Goal: Task Accomplishment & Management: Manage account settings

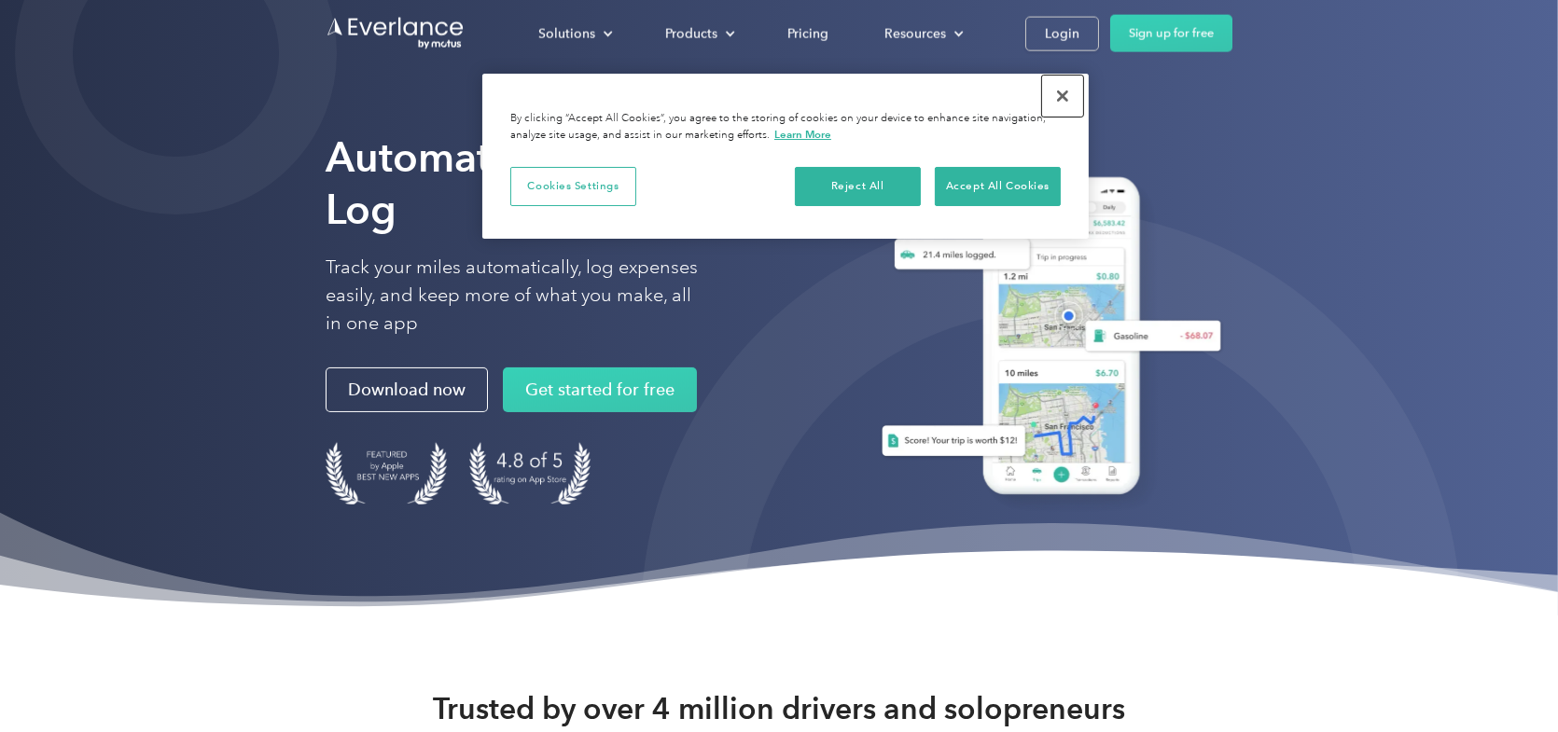
click at [1060, 99] on button "Close" at bounding box center [1062, 96] width 41 height 41
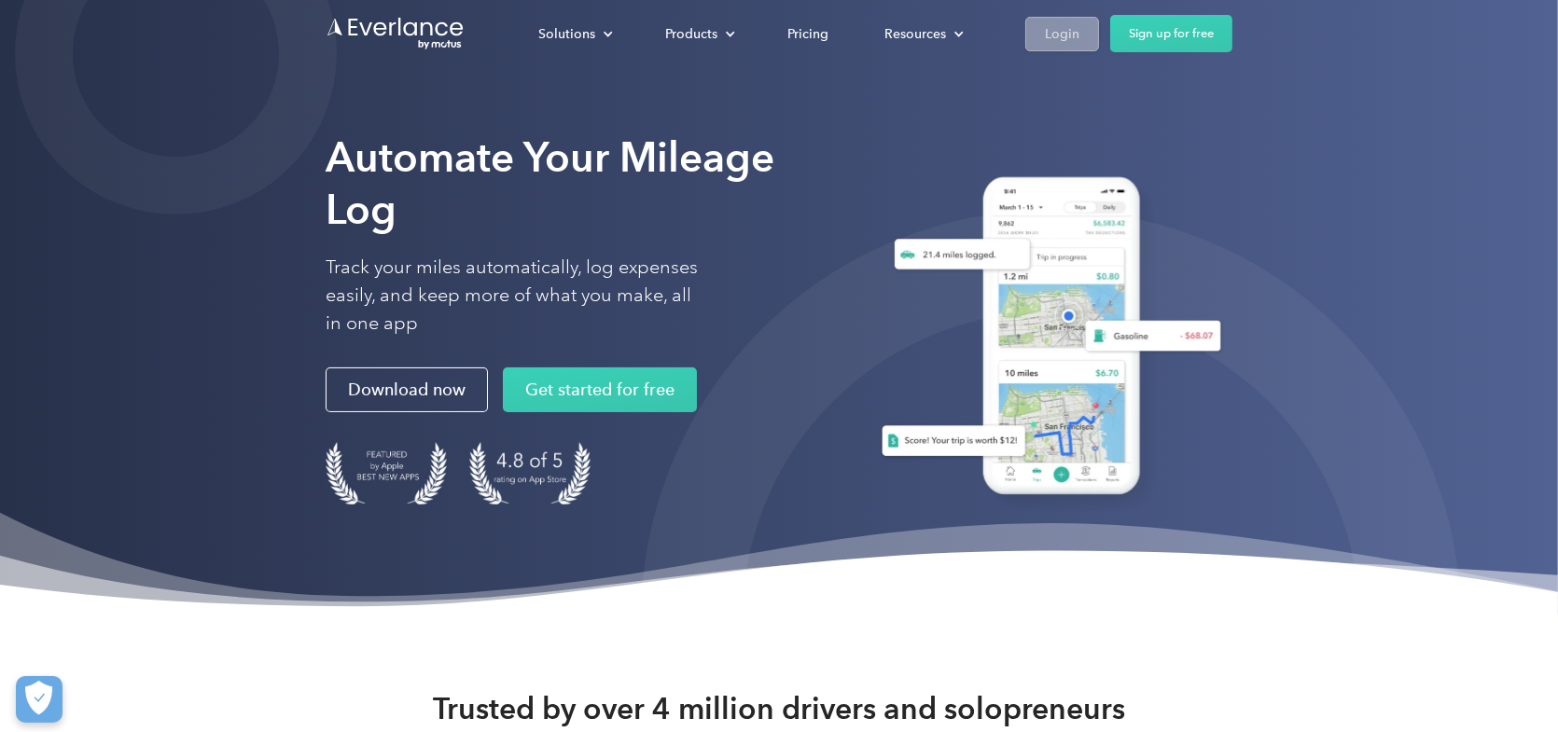
click at [1078, 20] on link "Login" at bounding box center [1062, 34] width 74 height 35
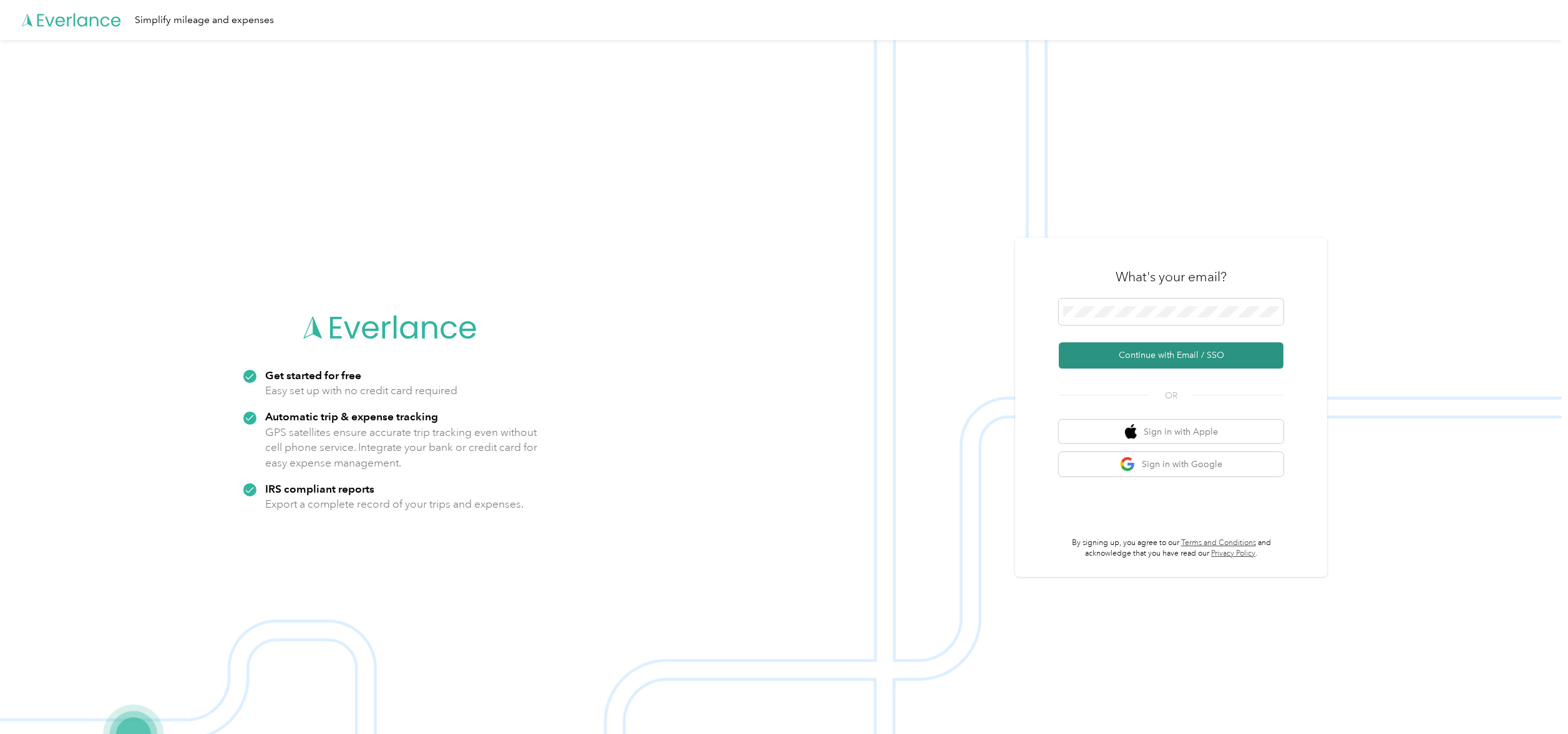
click at [1181, 352] on button "Continue with Email / SSO" at bounding box center [1171, 355] width 225 height 26
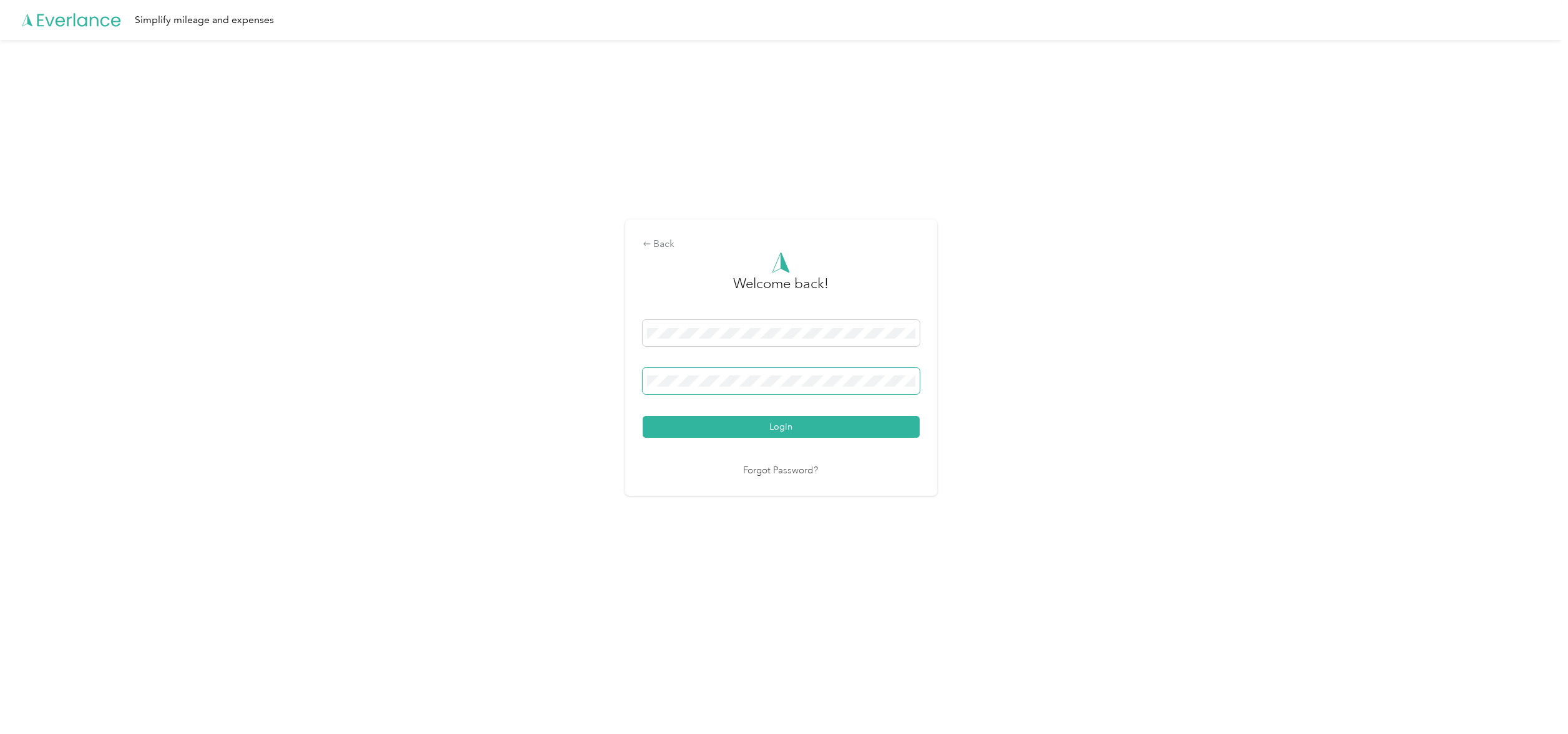
click at [785, 373] on span at bounding box center [781, 380] width 277 height 26
click at [643, 416] on button "Login" at bounding box center [781, 426] width 277 height 22
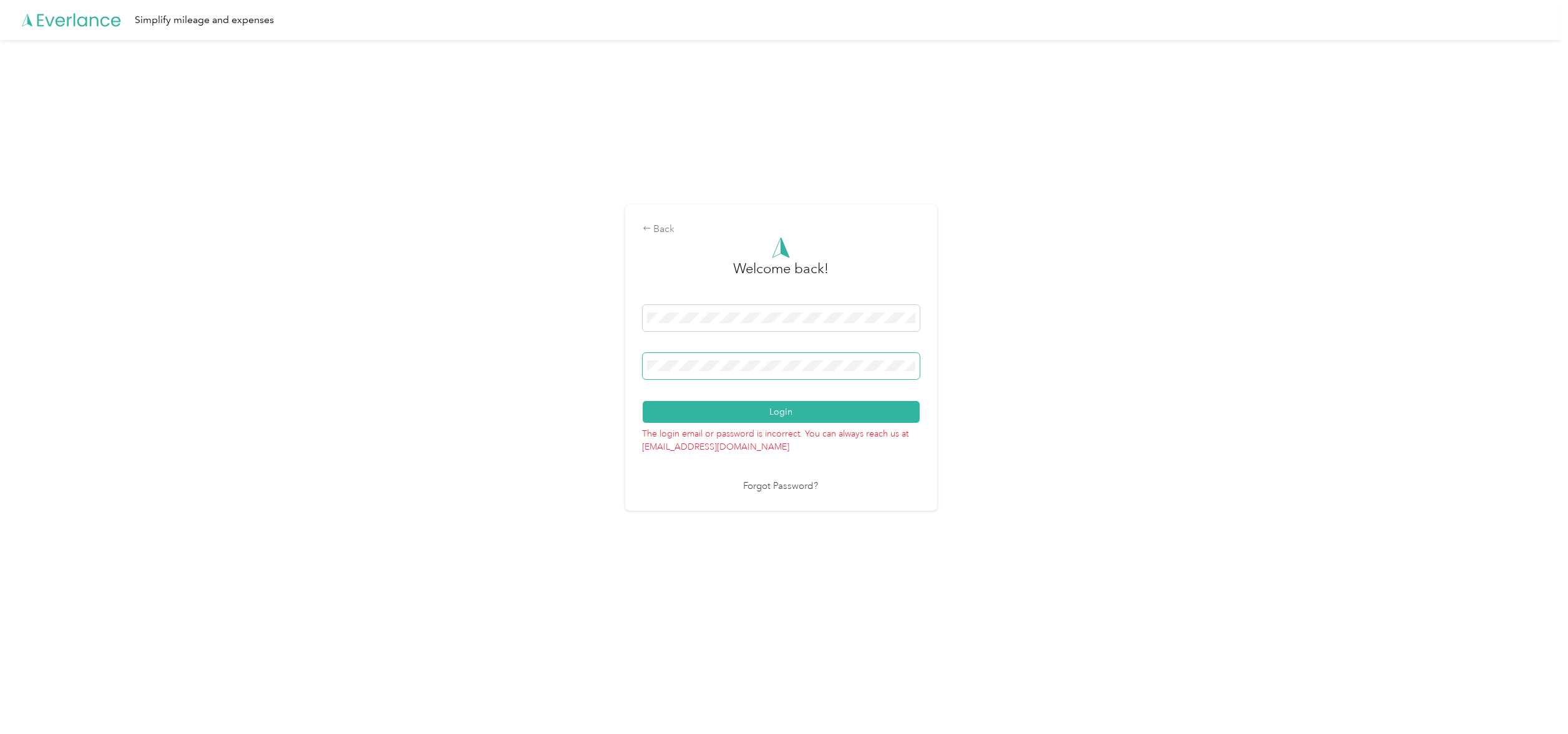
click at [643, 401] on button "Login" at bounding box center [781, 412] width 277 height 22
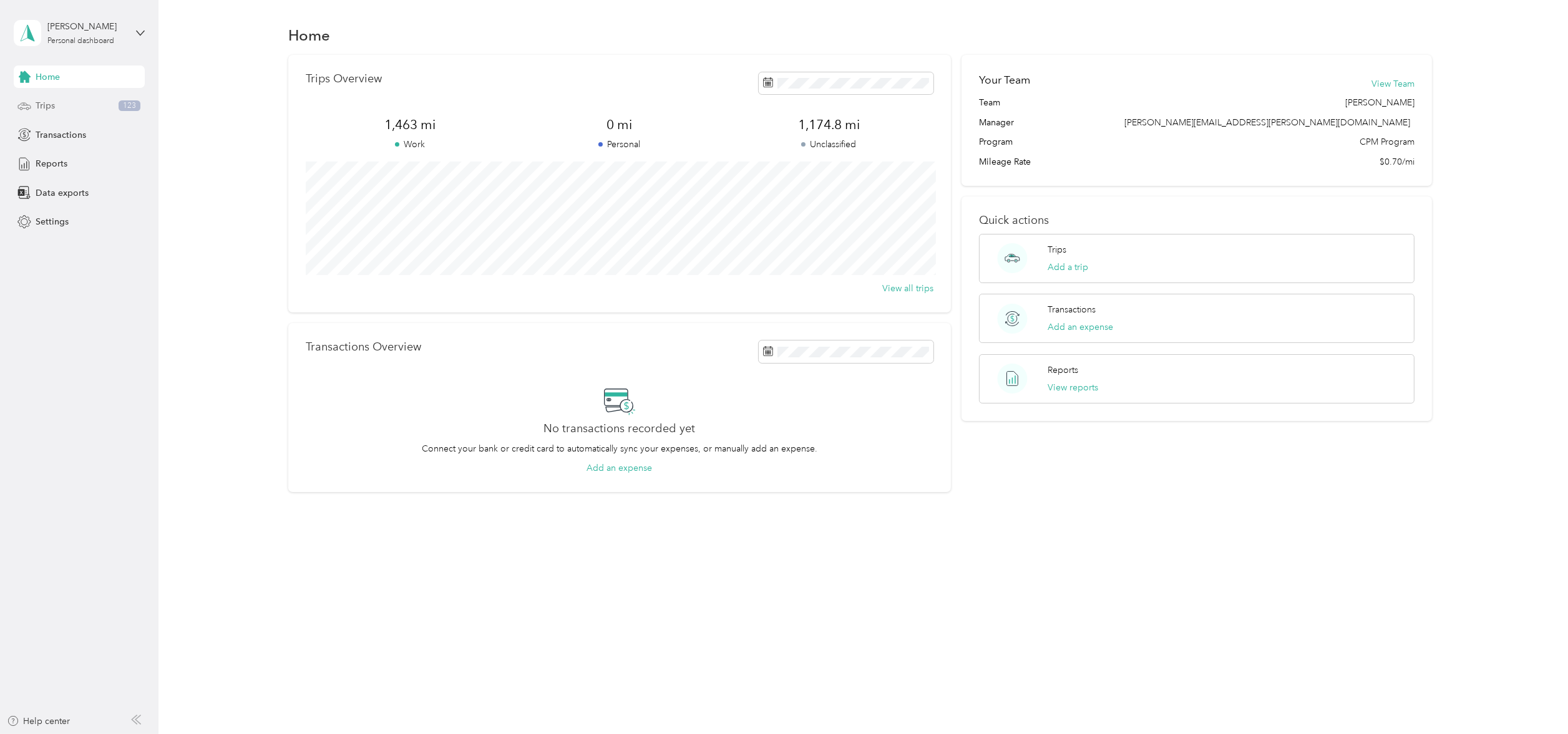
click at [49, 107] on span "Trips" at bounding box center [45, 106] width 19 height 13
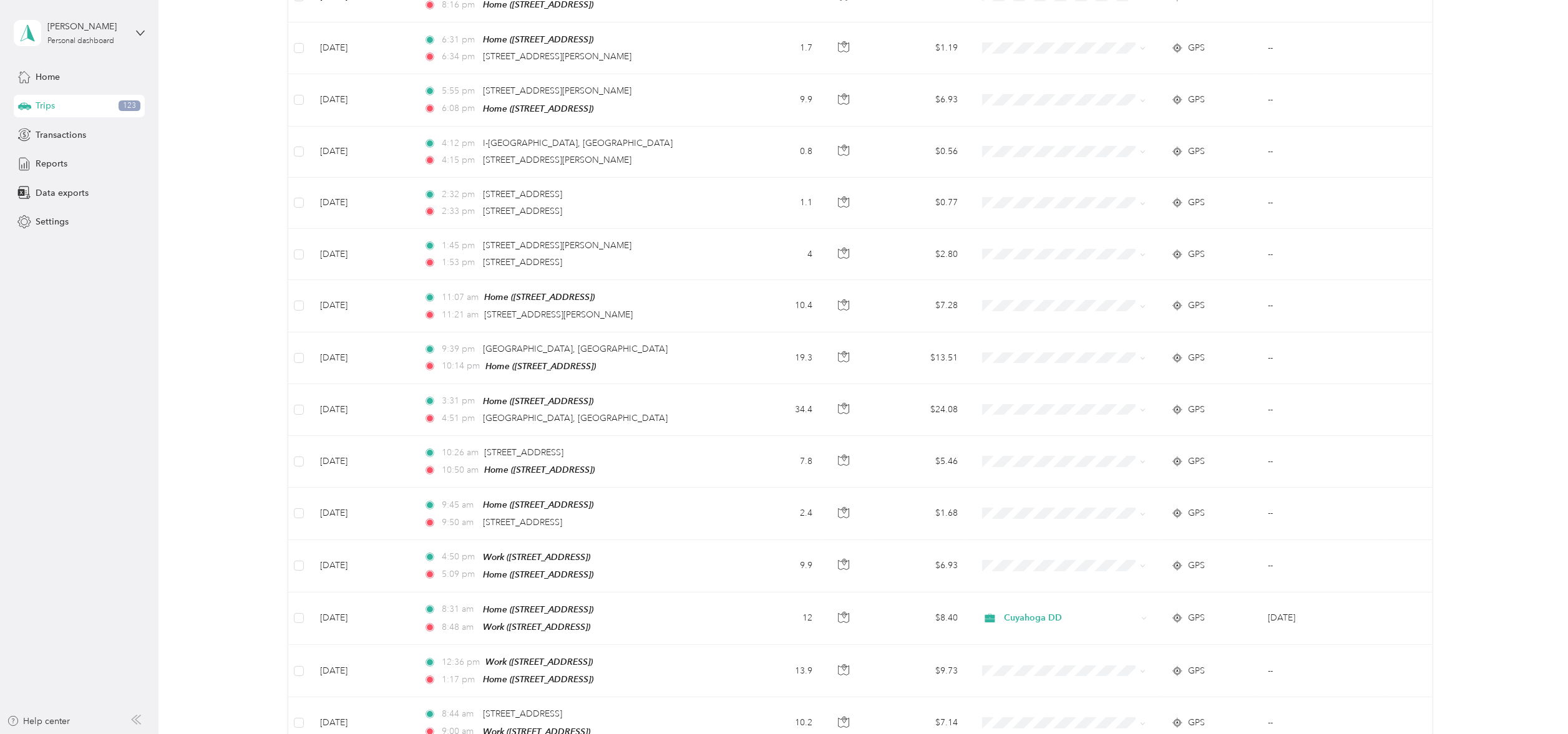
scroll to position [979, 0]
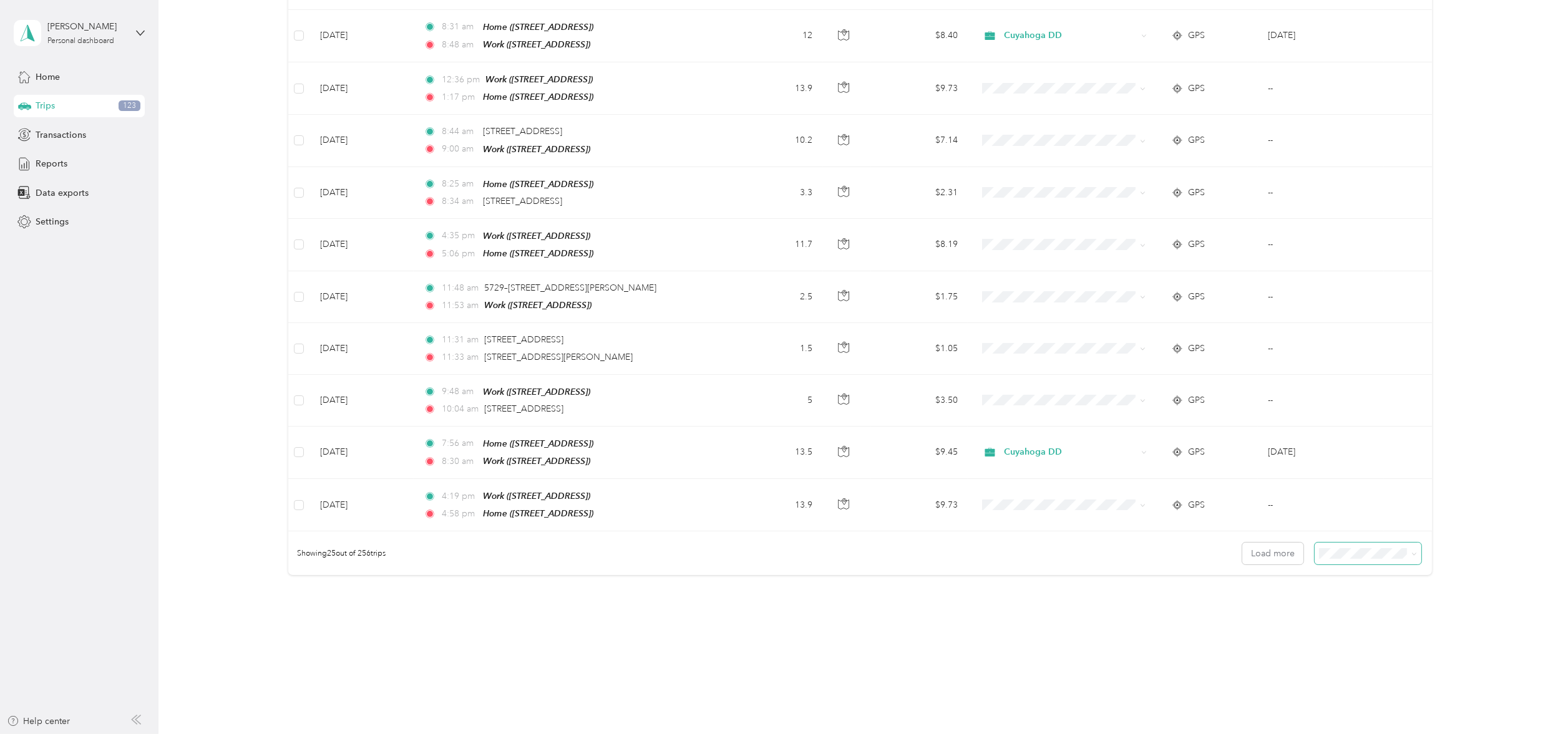
click at [1407, 547] on span at bounding box center [1412, 554] width 10 height 13
click at [1411, 552] on icon at bounding box center [1414, 554] width 5 height 5
click at [1366, 580] on div "50 per load" at bounding box center [1361, 586] width 89 height 13
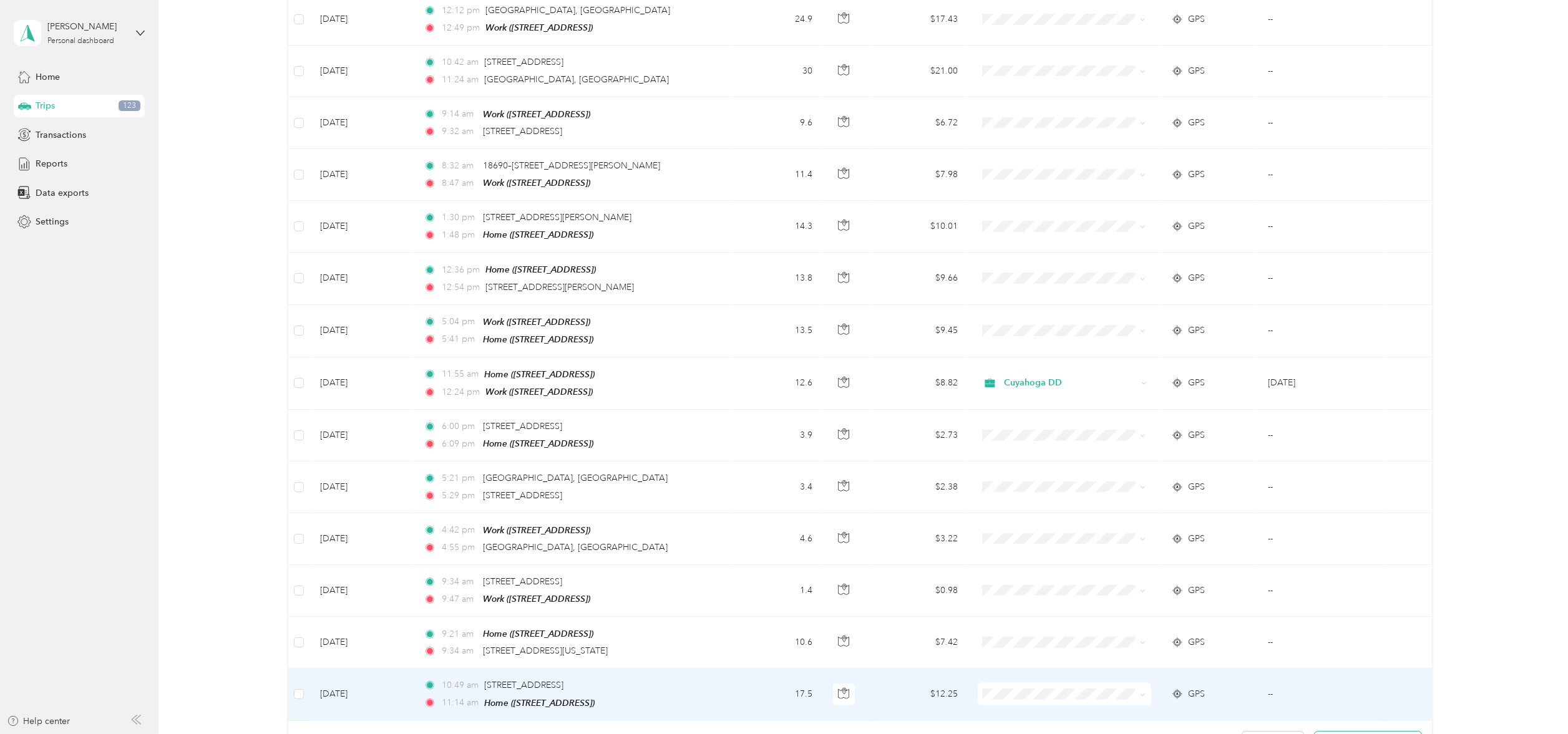
scroll to position [2266, 0]
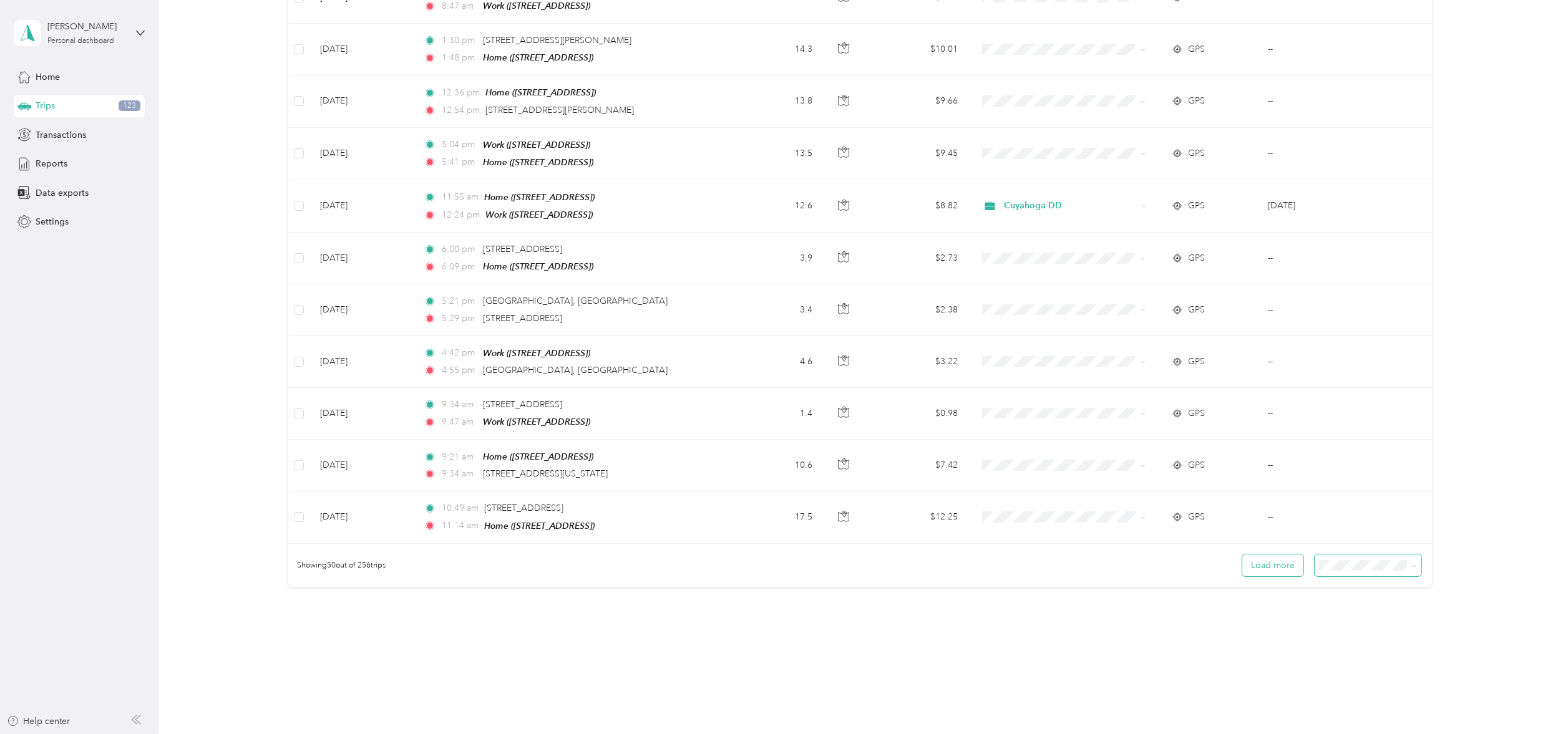
click at [1272, 554] on button "Load more" at bounding box center [1272, 565] width 61 height 22
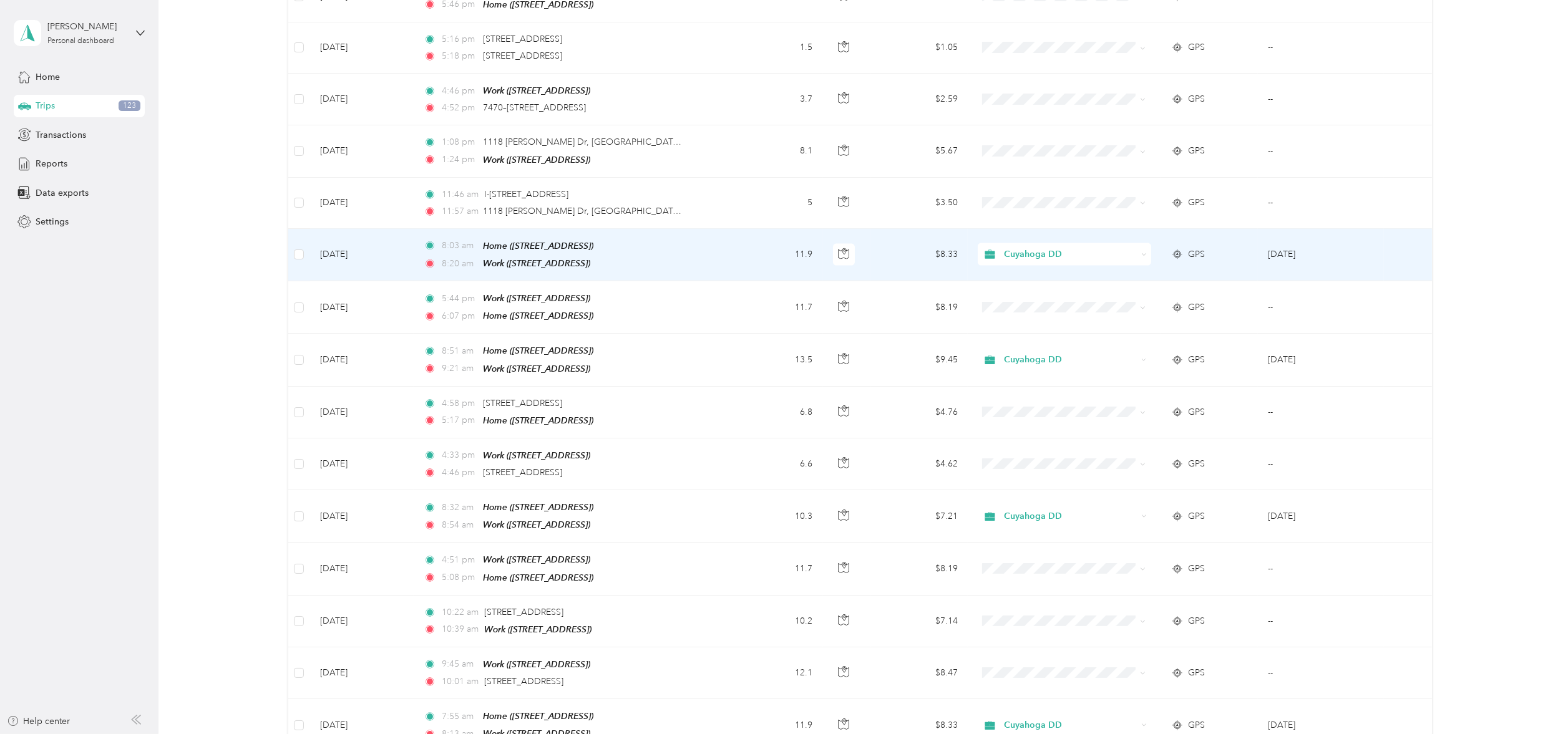
scroll to position [3576, 0]
